Goal: Information Seeking & Learning: Learn about a topic

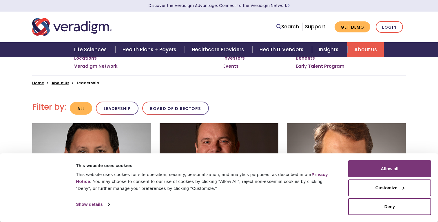
scroll to position [105, 0]
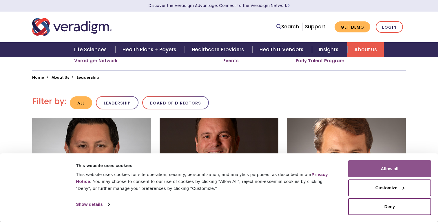
click at [376, 171] on button "Allow all" at bounding box center [389, 169] width 83 height 17
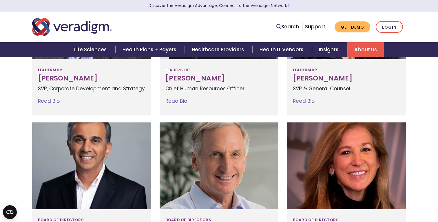
scroll to position [409, 0]
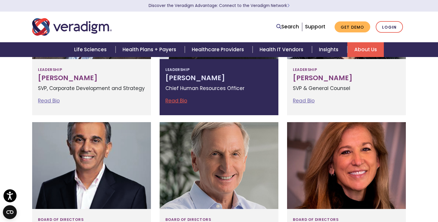
click at [222, 81] on h3 "[PERSON_NAME]" at bounding box center [218, 78] width 107 height 8
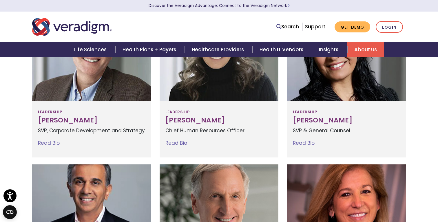
scroll to position [351, 0]
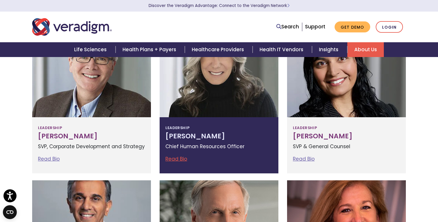
click at [192, 138] on h3 "[PERSON_NAME]" at bounding box center [218, 136] width 107 height 8
click at [176, 127] on span "Leadership" at bounding box center [177, 127] width 24 height 9
click at [176, 160] on link "Read Bio" at bounding box center [176, 159] width 22 height 7
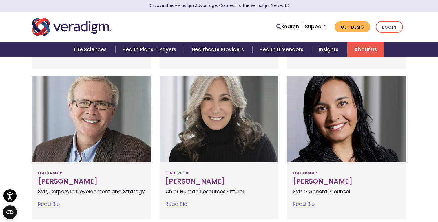
scroll to position [308, 0]
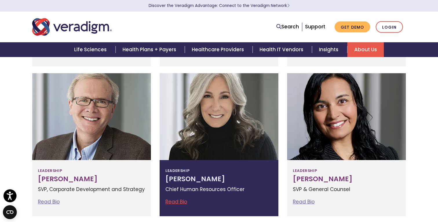
click at [171, 201] on link "Read Bio" at bounding box center [176, 201] width 22 height 7
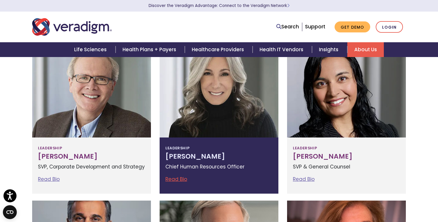
scroll to position [331, 0]
click at [174, 179] on link "Read Bio" at bounding box center [176, 179] width 22 height 7
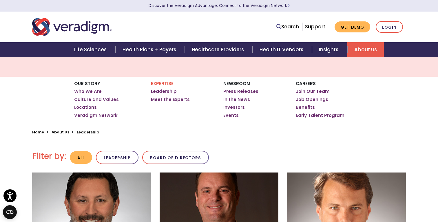
scroll to position [0, 0]
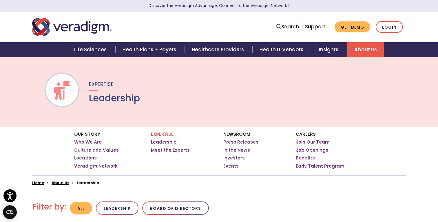
scroll to position [351, 0]
